Goal: Information Seeking & Learning: Learn about a topic

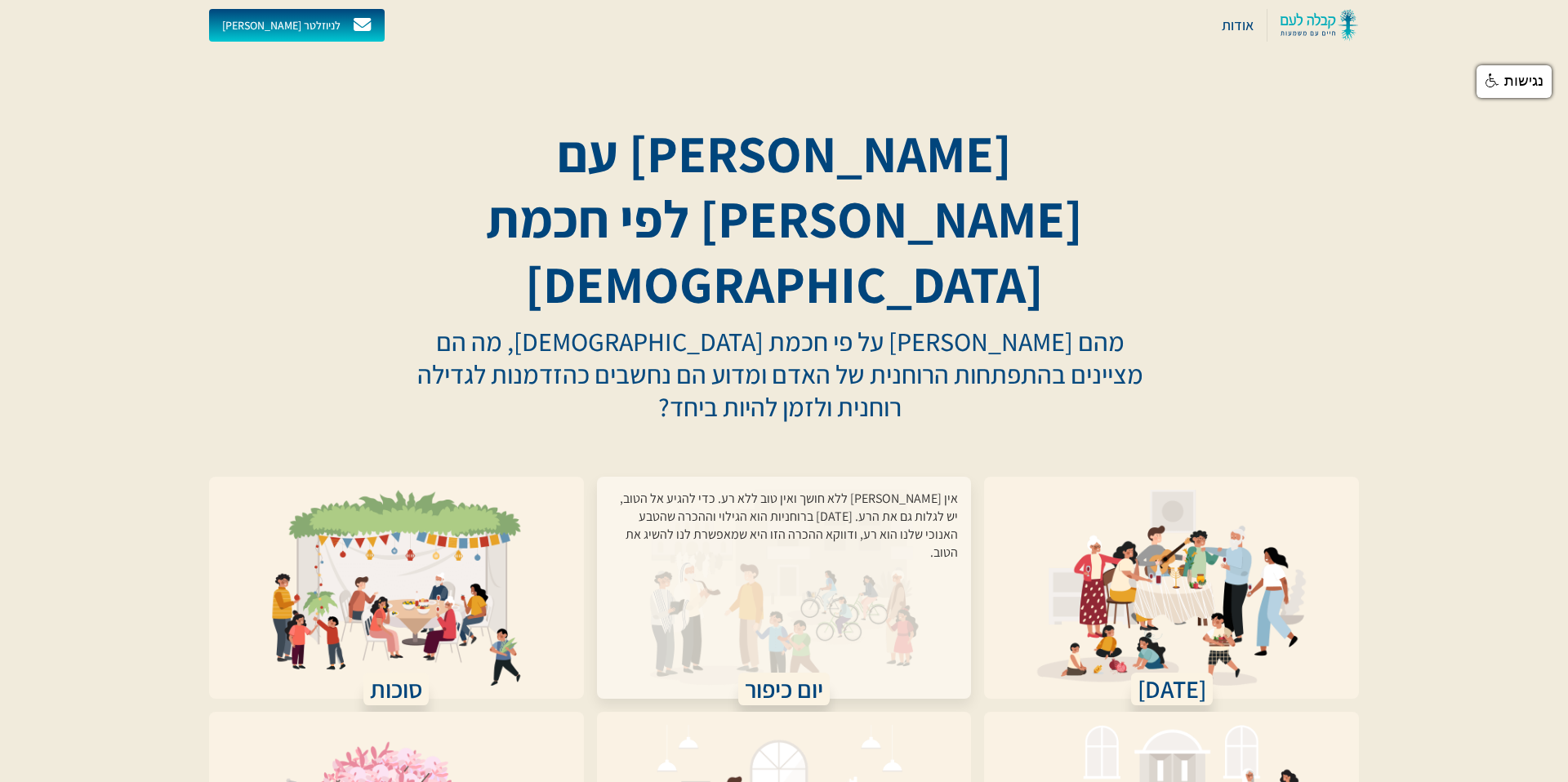
click at [823, 490] on div "אין [PERSON_NAME] ללא חושך ואין טוב ללא רע. כדי להגיע אל הטוב, יש לגלות גם את ה…" at bounding box center [784, 577] width 349 height 176
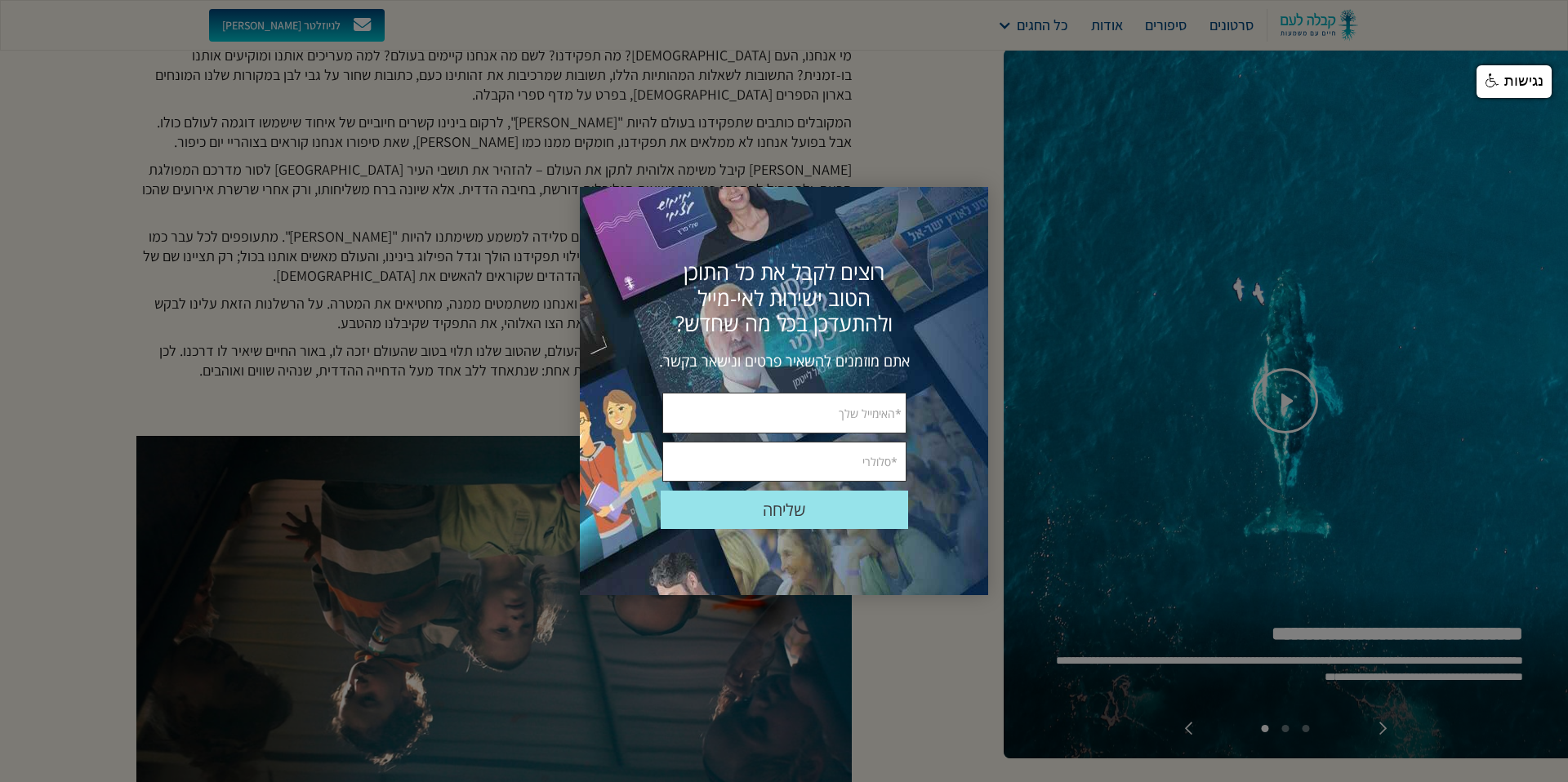
scroll to position [658, 0]
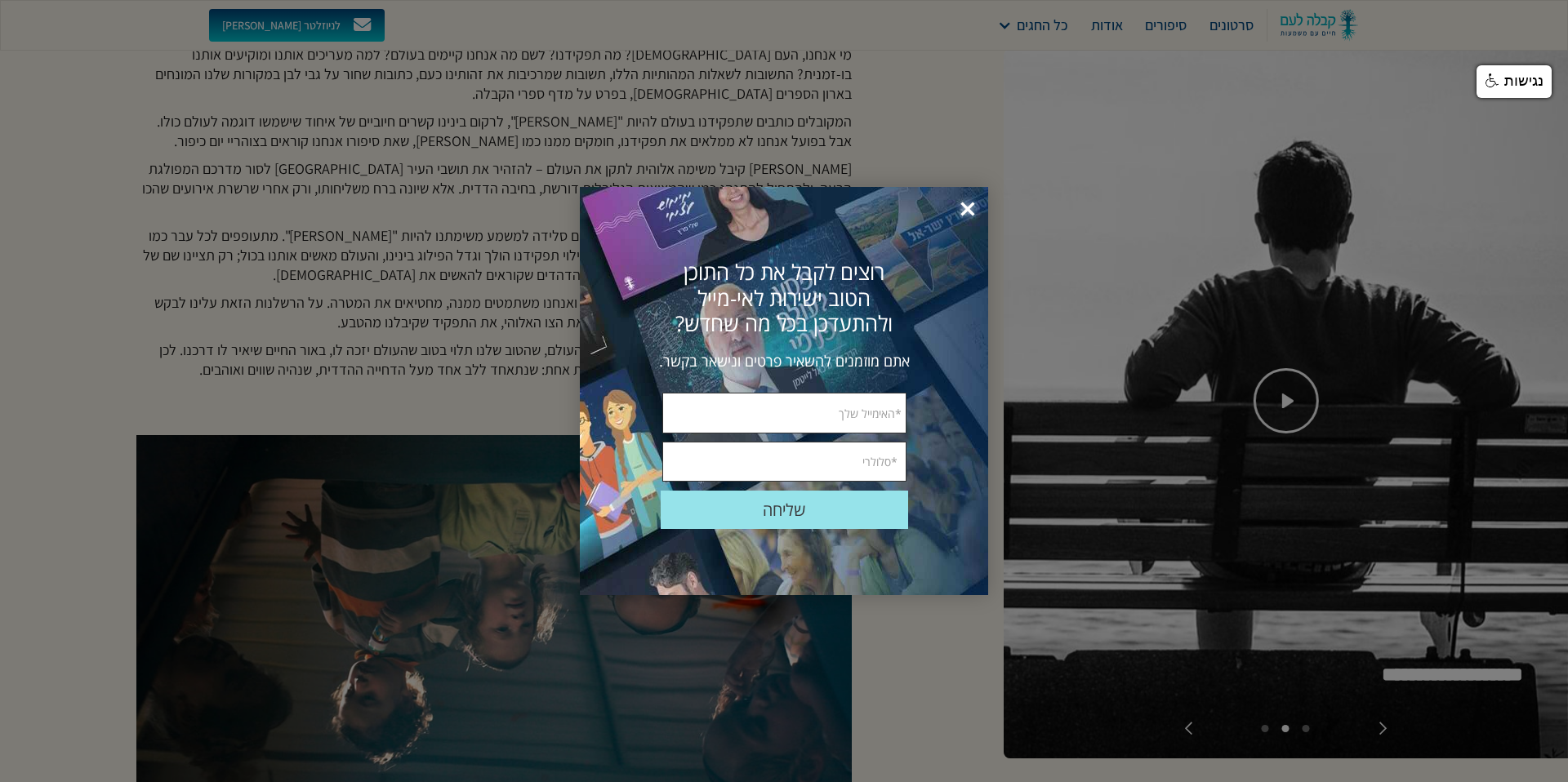
click at [969, 209] on span "×" at bounding box center [968, 210] width 36 height 36
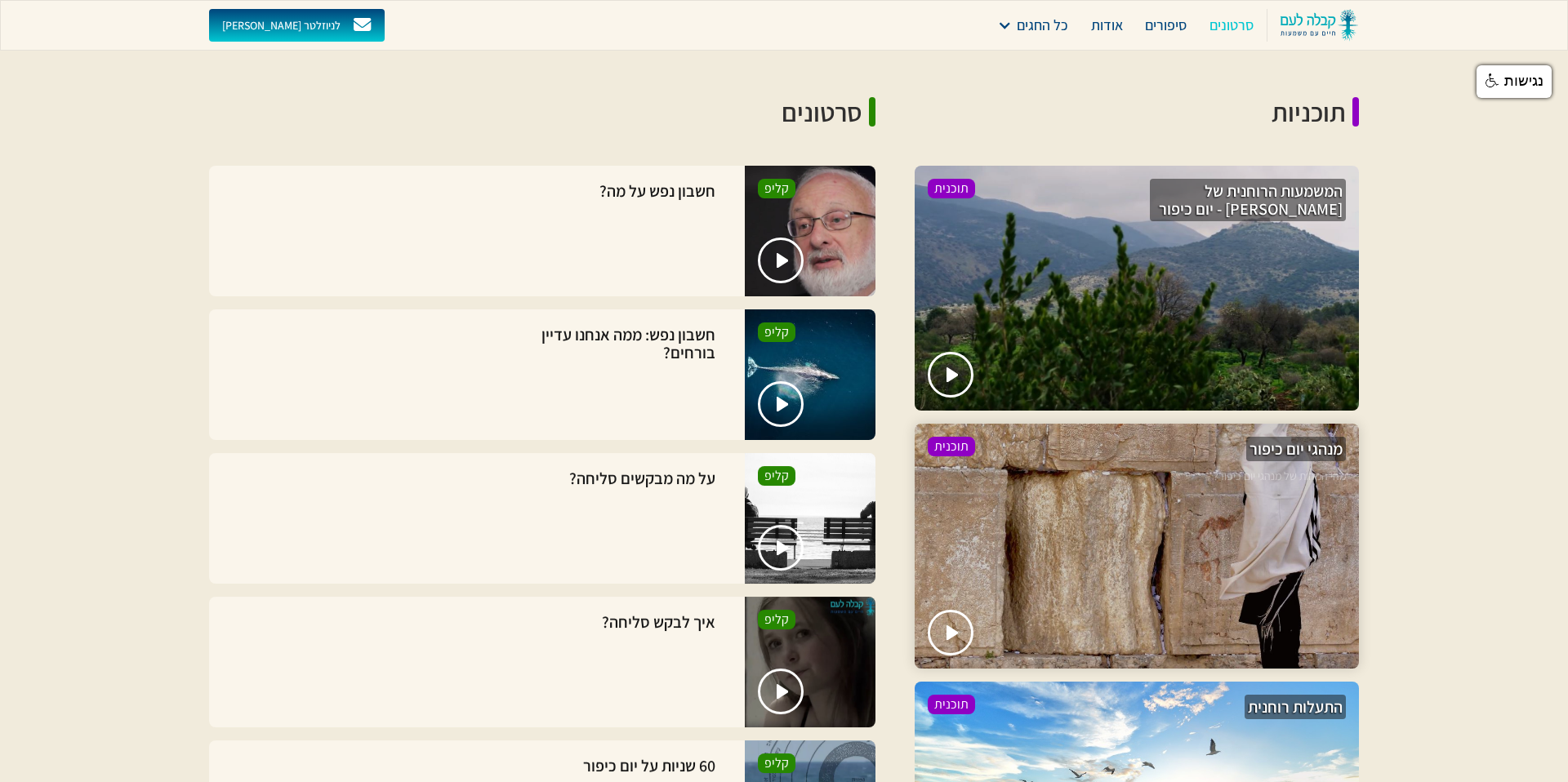
scroll to position [3835, 0]
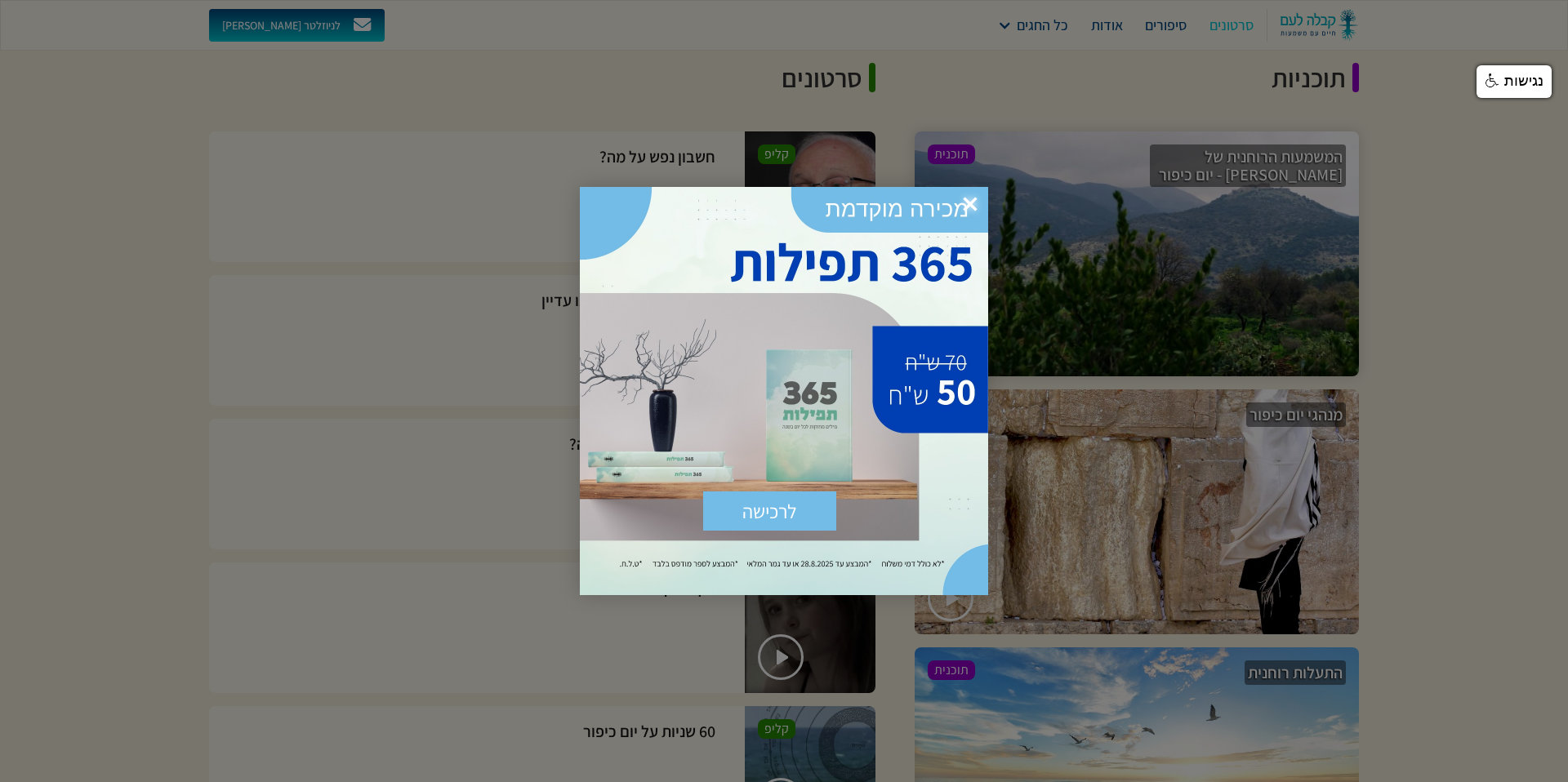
click at [969, 201] on span "×" at bounding box center [970, 205] width 36 height 36
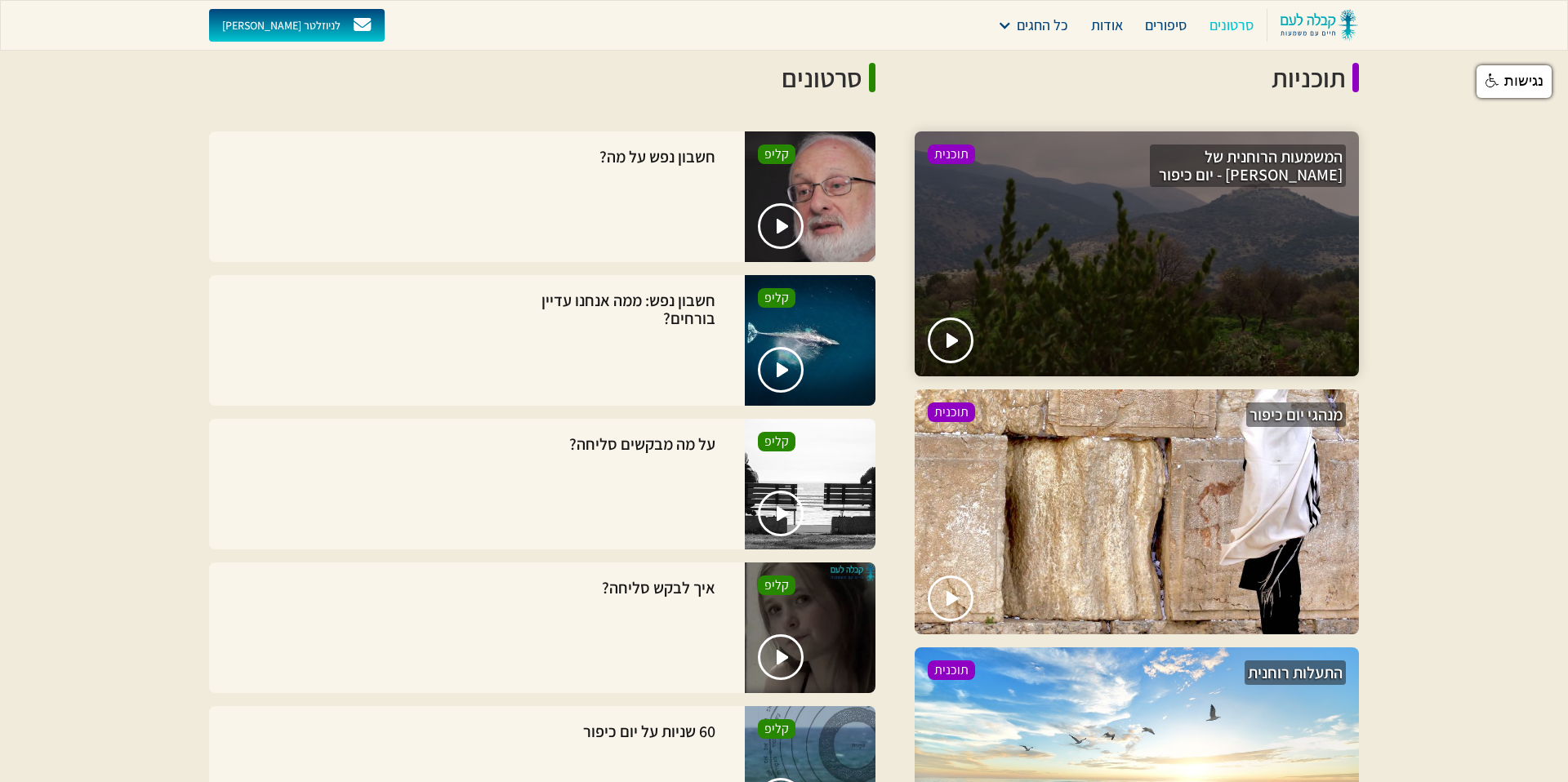
click at [1108, 241] on div at bounding box center [1136, 254] width 444 height 245
click at [957, 332] on img "open lightbox" at bounding box center [953, 341] width 14 height 16
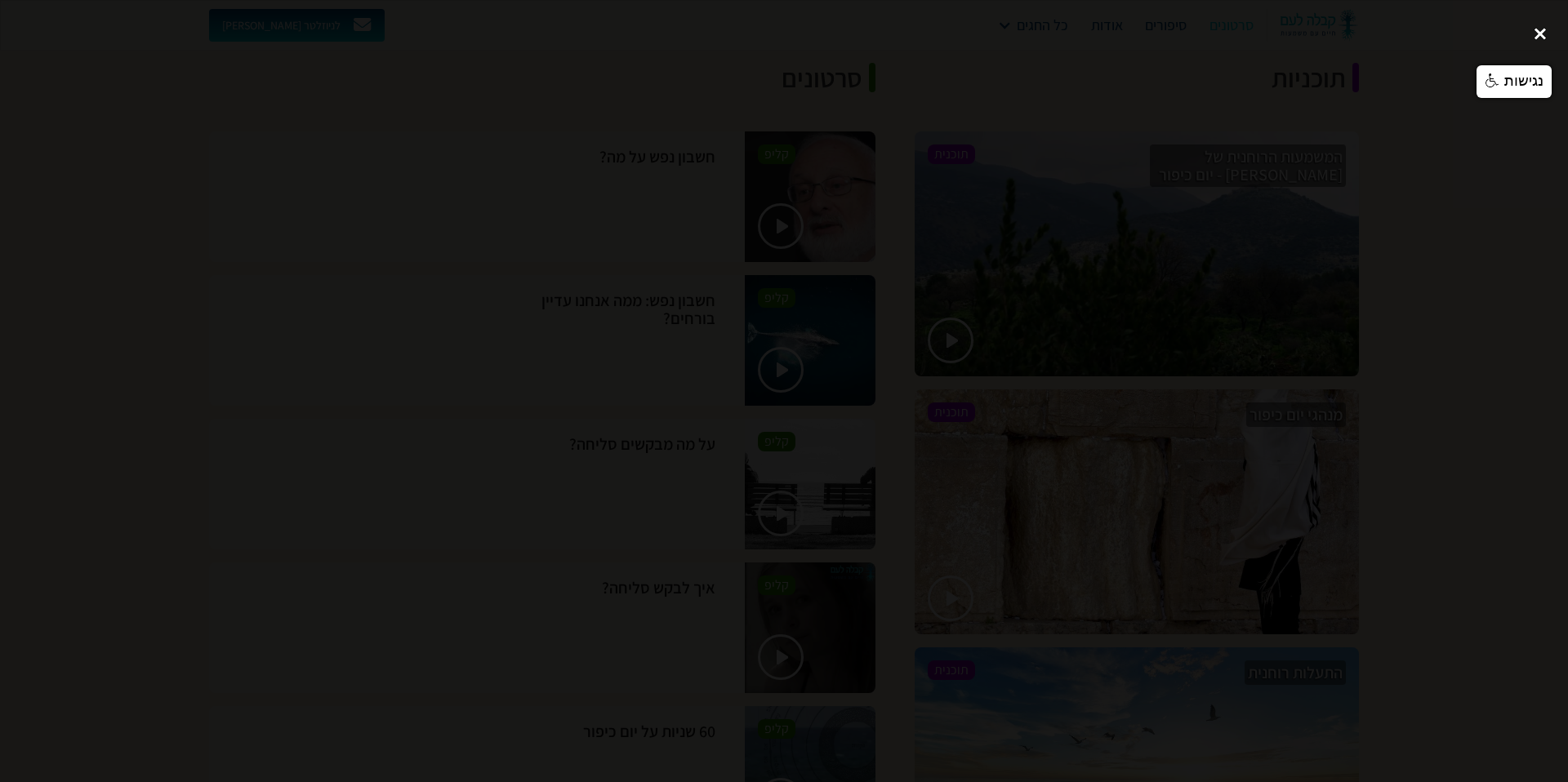
click at [1540, 36] on div "close lightbox" at bounding box center [1540, 34] width 56 height 36
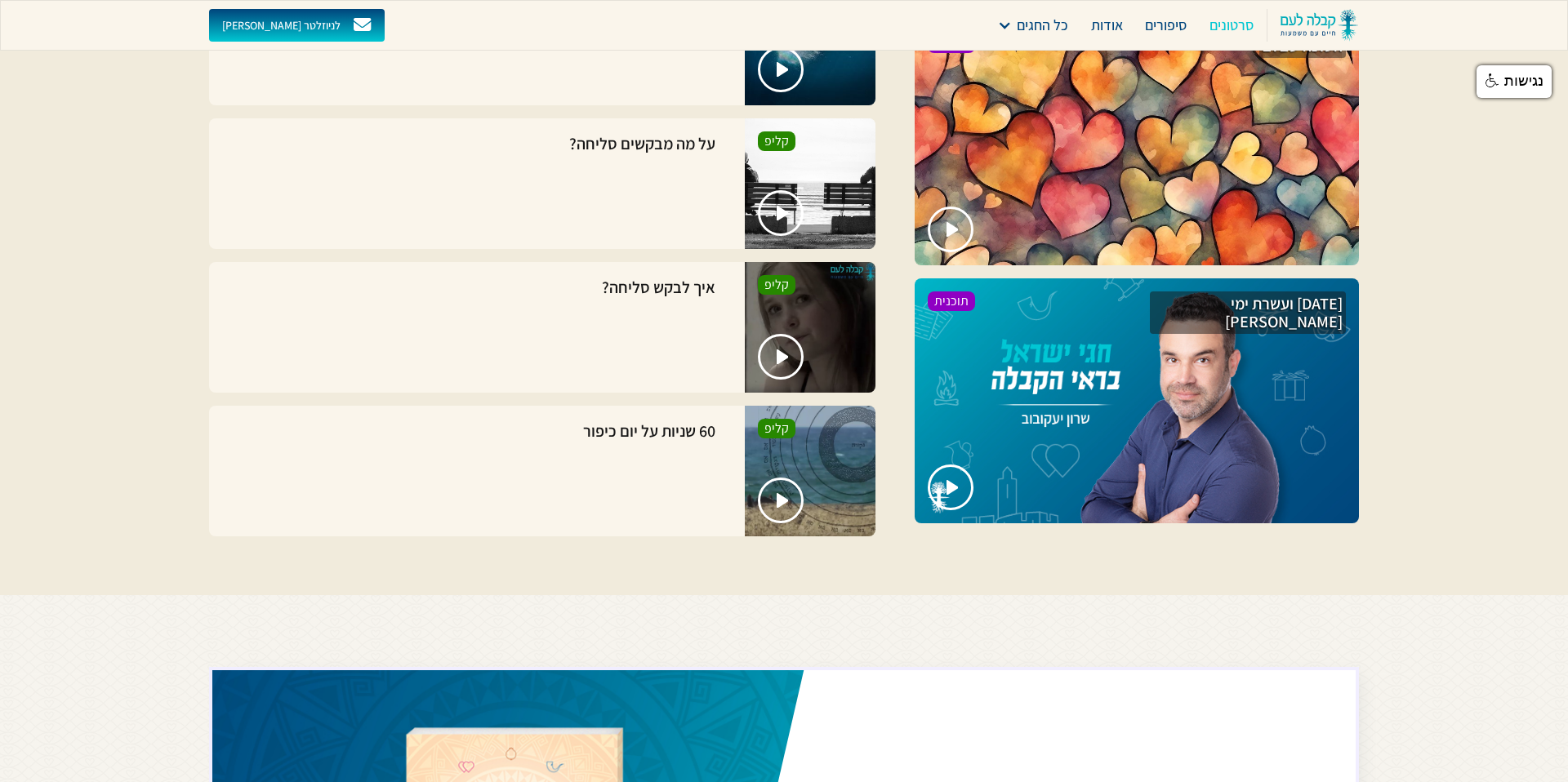
scroll to position [4721, 0]
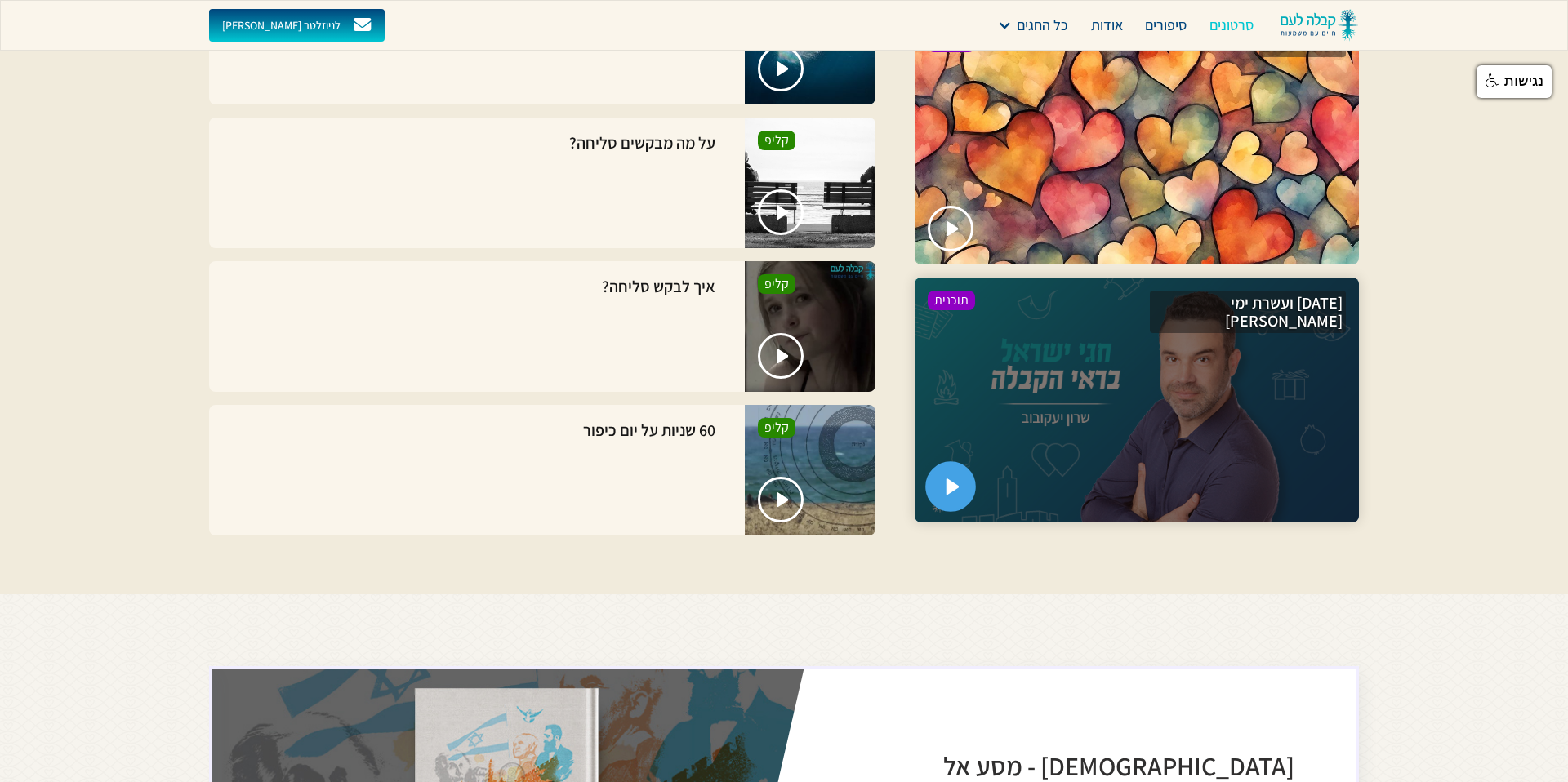
click at [956, 478] on img "open lightbox" at bounding box center [953, 486] width 14 height 16
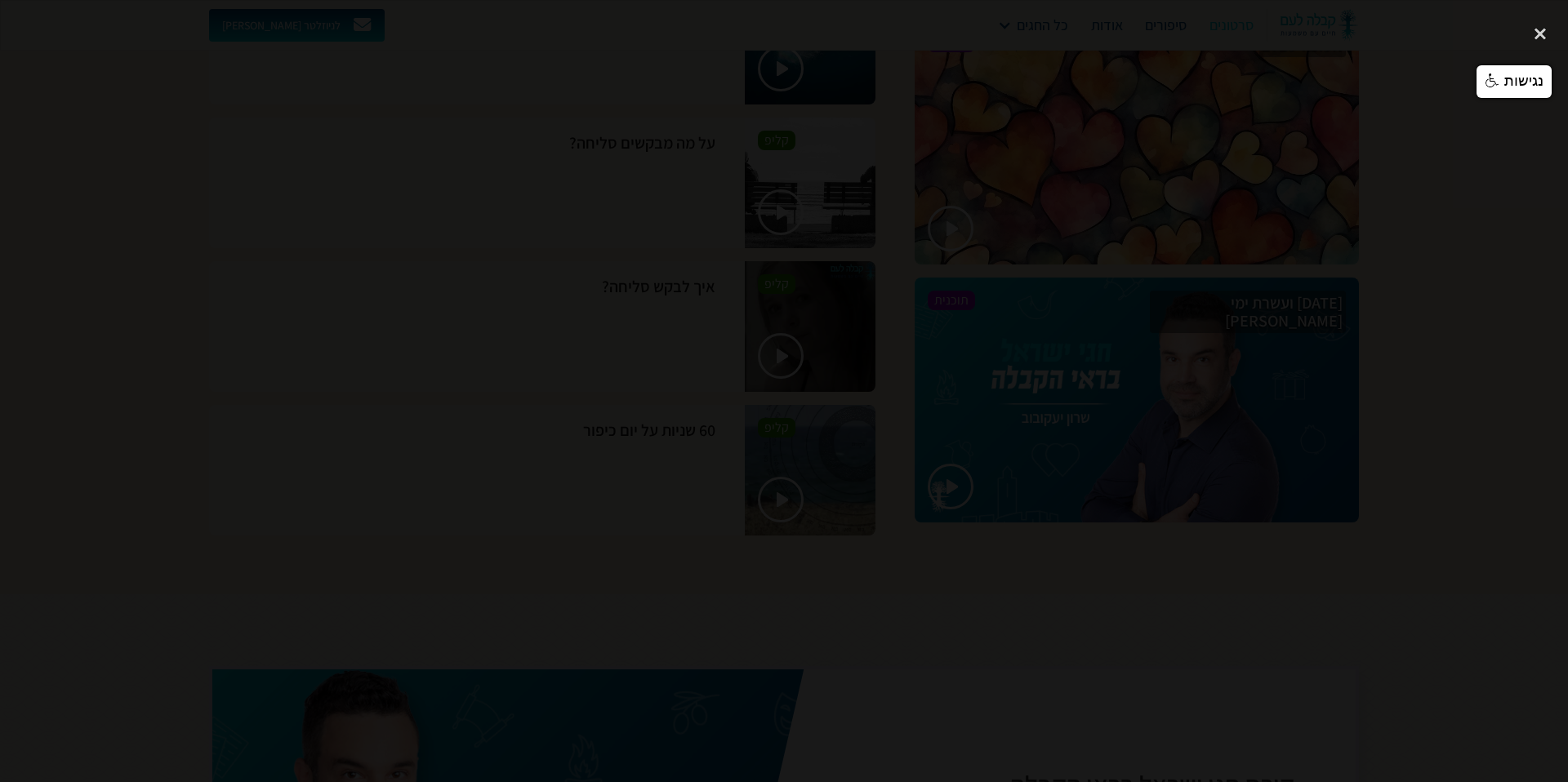
click at [15, 18] on div "previous image" at bounding box center [28, 391] width 56 height 751
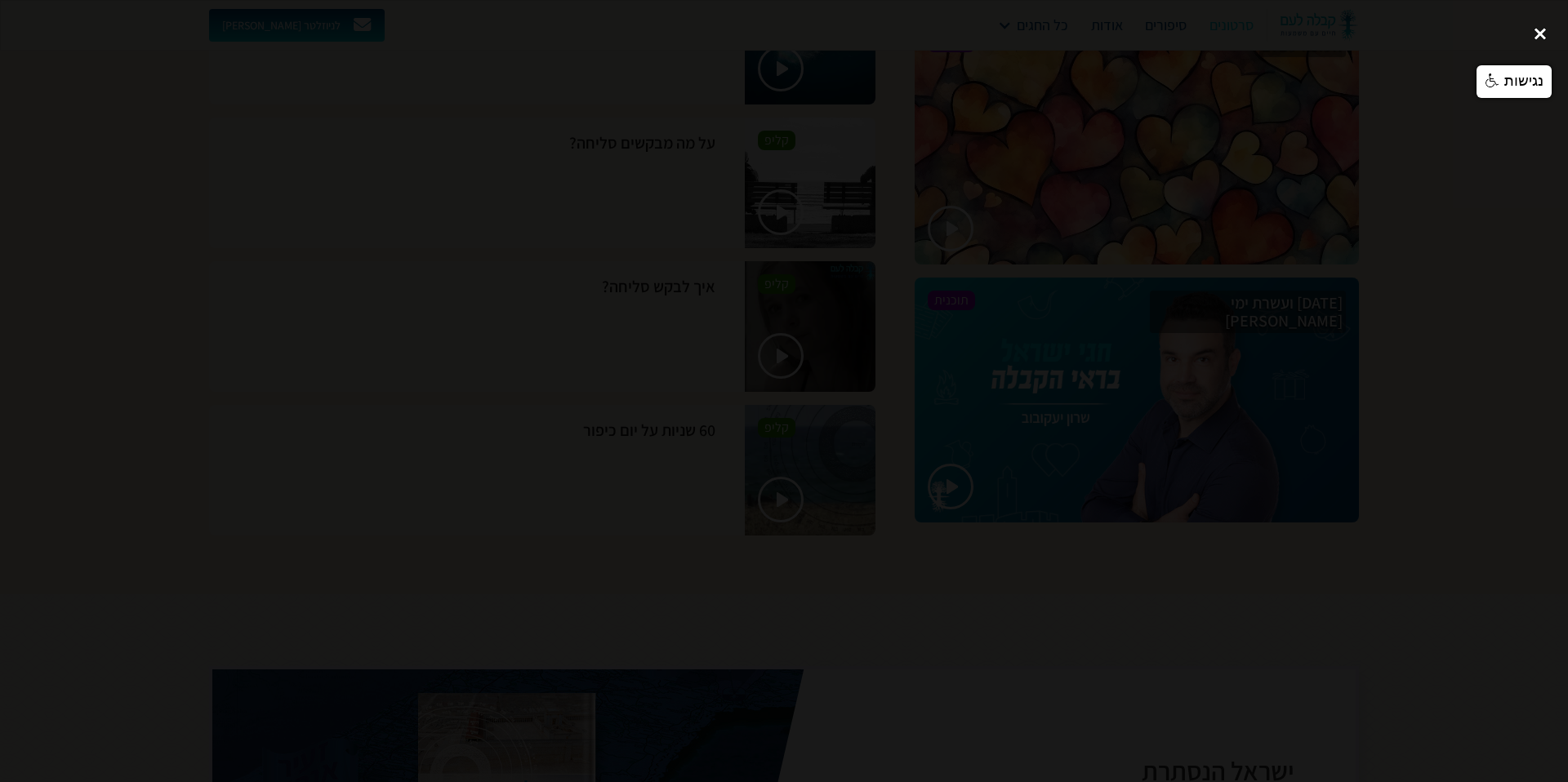
click at [1538, 34] on div "close lightbox" at bounding box center [1540, 34] width 56 height 36
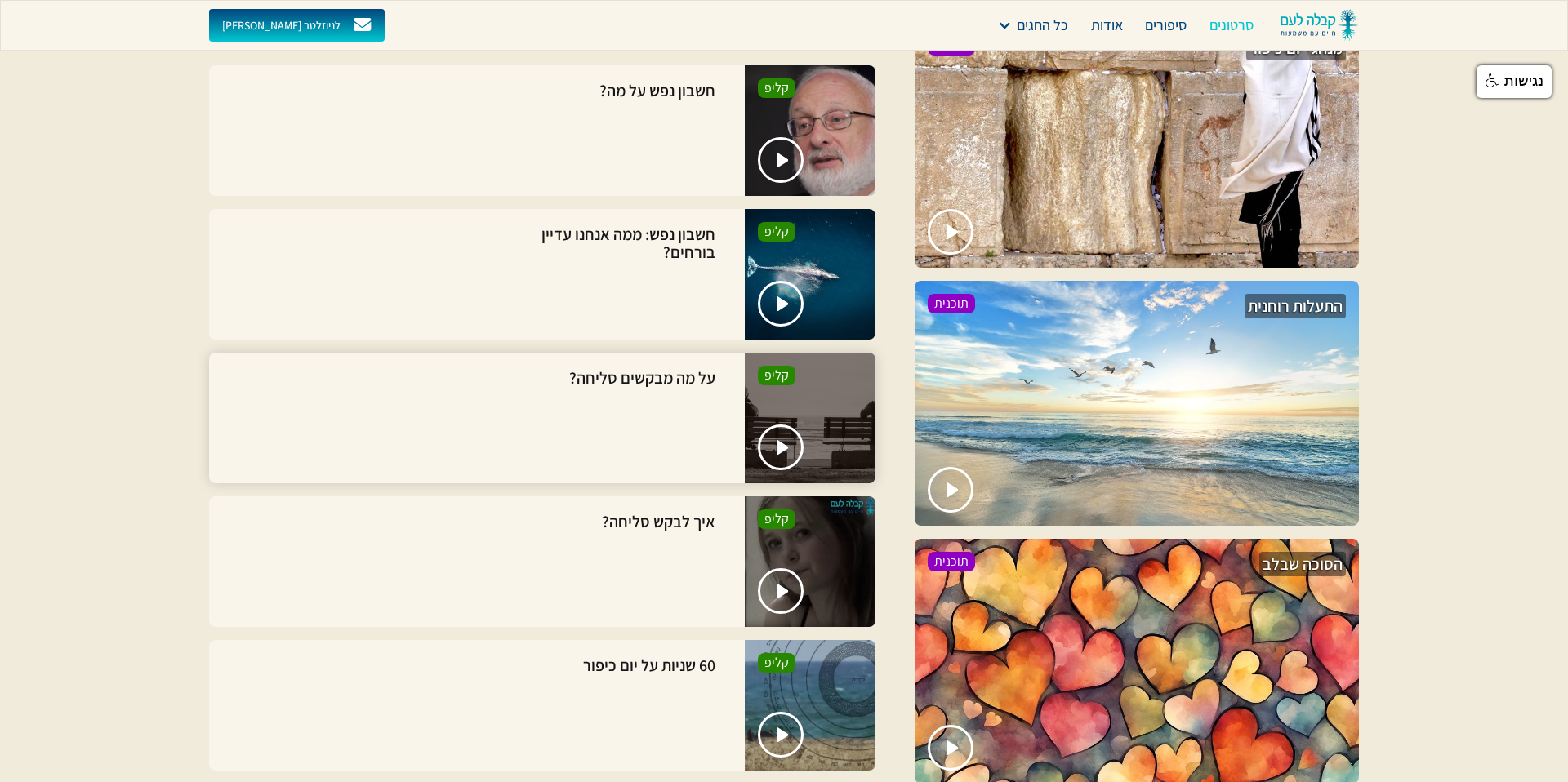
scroll to position [4210, 0]
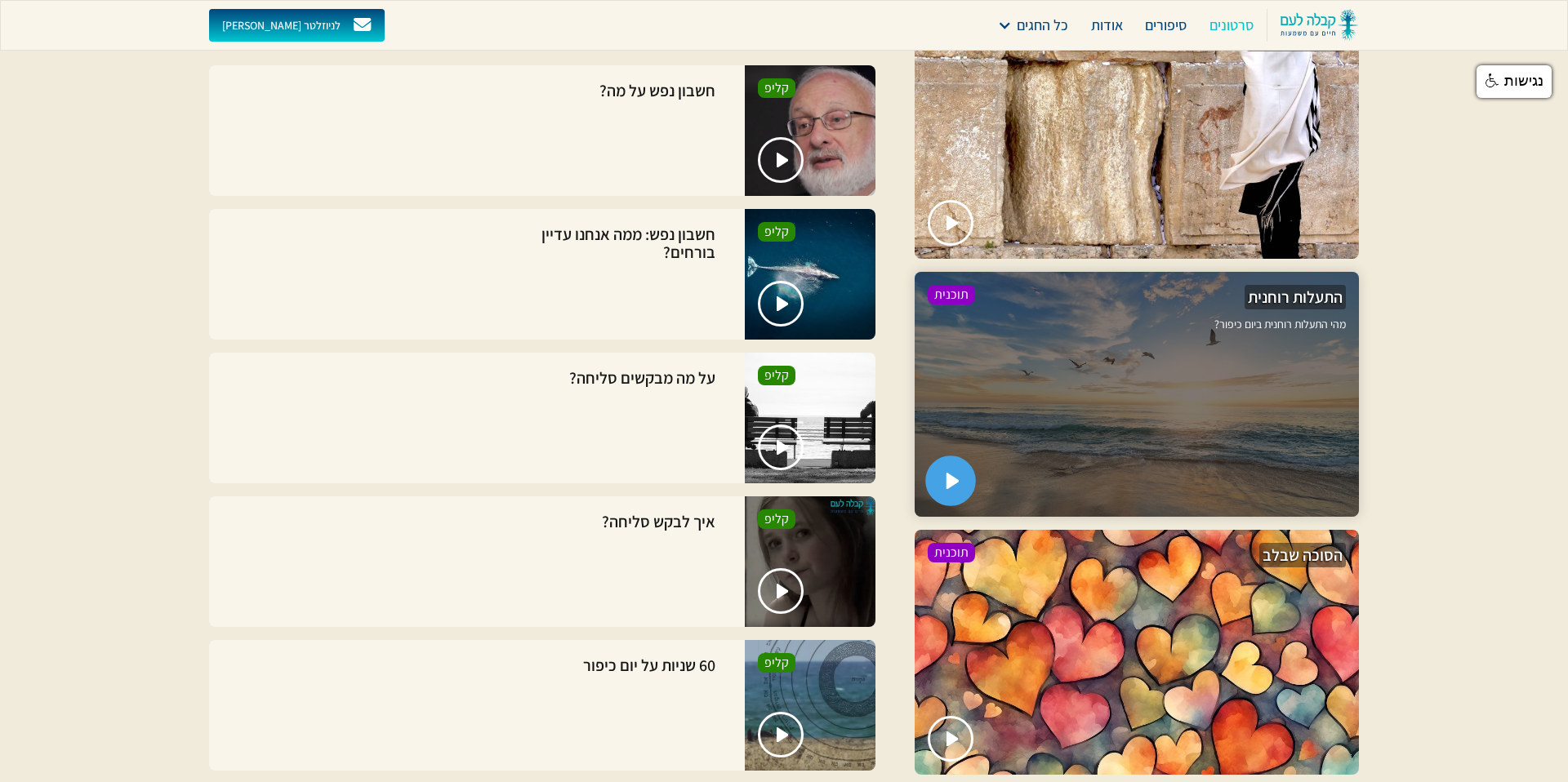
click at [949, 472] on img "open lightbox" at bounding box center [953, 481] width 14 height 16
